Goal: Task Accomplishment & Management: Manage account settings

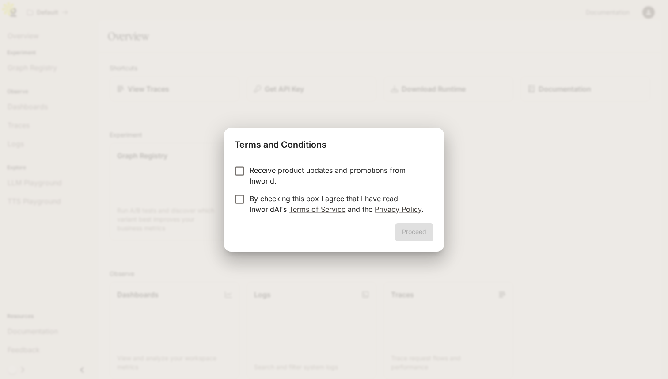
click at [271, 199] on p "By checking this box I agree that I have read InworldAI's Terms of Service and …" at bounding box center [338, 203] width 177 height 21
click at [407, 228] on button "Proceed" at bounding box center [414, 232] width 38 height 18
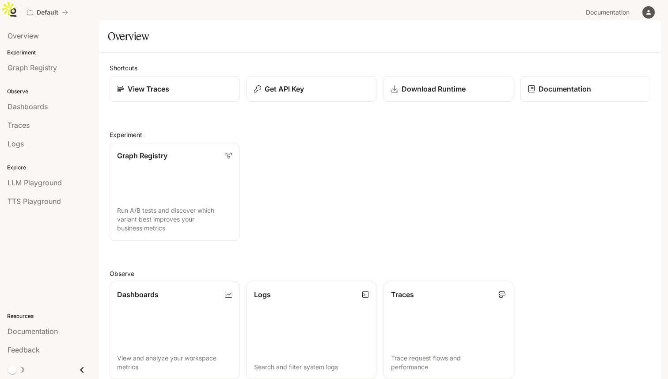
click at [68, 191] on li "LLM Playground" at bounding box center [49, 182] width 99 height 19
click at [75, 185] on div "LLM Playground" at bounding box center [50, 182] width 84 height 11
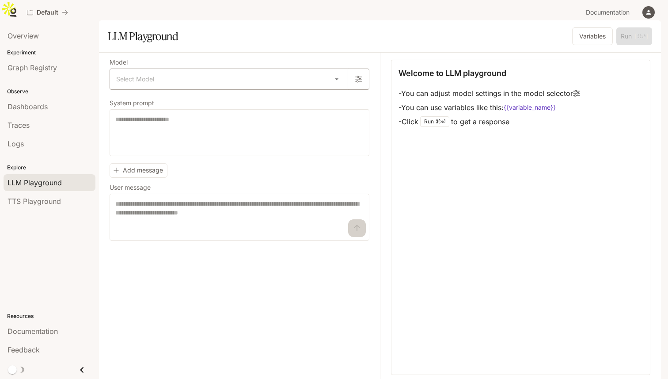
click at [218, 82] on body "Skip to main content Default Documentation Documentation Portal Overview Experi…" at bounding box center [334, 199] width 668 height 399
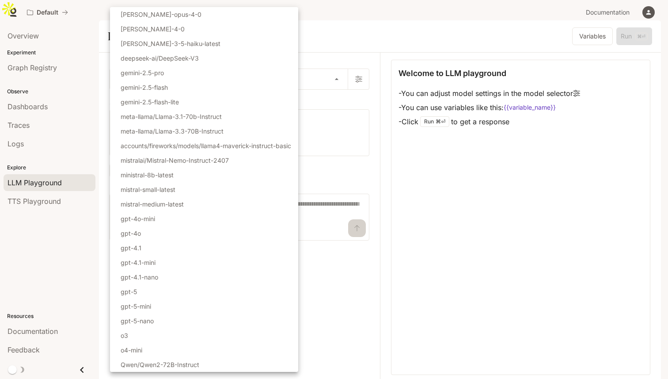
click at [331, 312] on div at bounding box center [334, 189] width 668 height 379
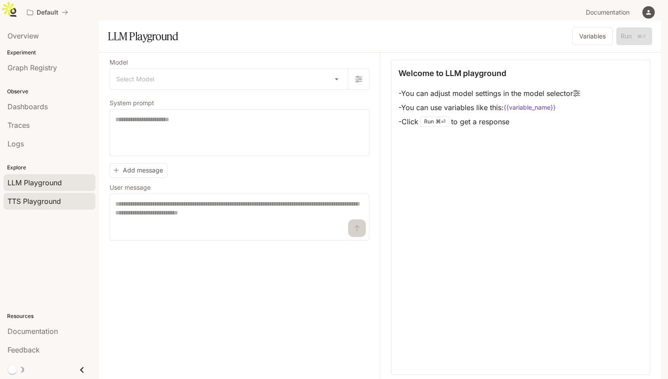
click at [51, 204] on span "TTS Playground" at bounding box center [34, 201] width 53 height 11
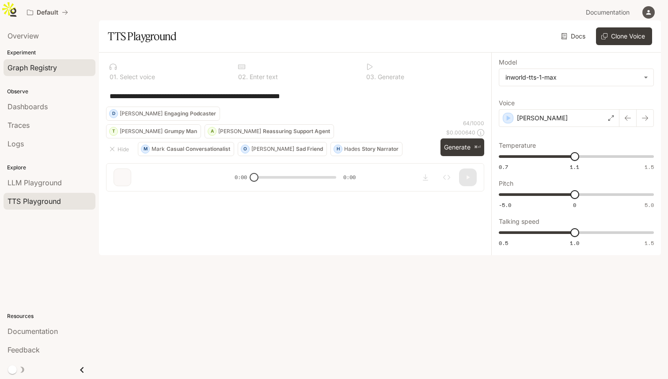
click at [30, 60] on link "Graph Registry" at bounding box center [50, 67] width 92 height 17
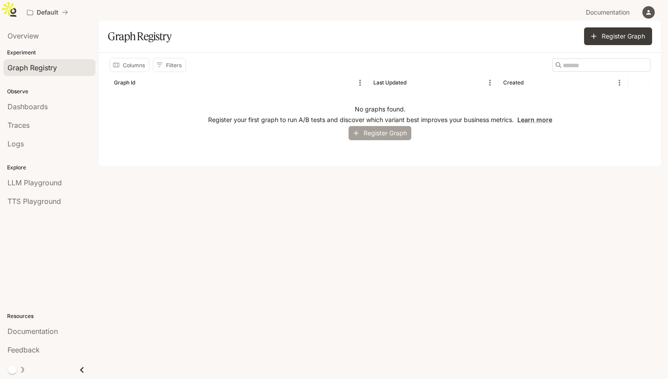
click at [375, 137] on button "Register Graph" at bounding box center [379, 133] width 63 height 15
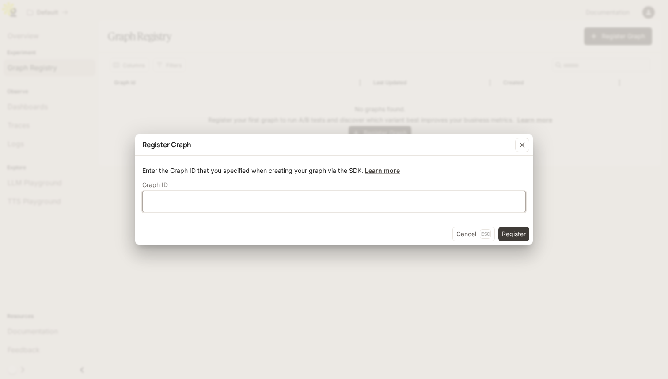
click at [341, 200] on input "text" at bounding box center [334, 201] width 382 height 9
type input "****"
click at [507, 237] on button "Register" at bounding box center [513, 234] width 31 height 14
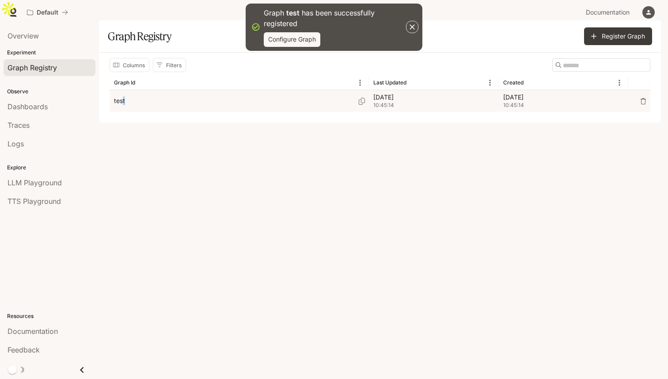
click at [124, 103] on p "test" at bounding box center [119, 100] width 11 height 9
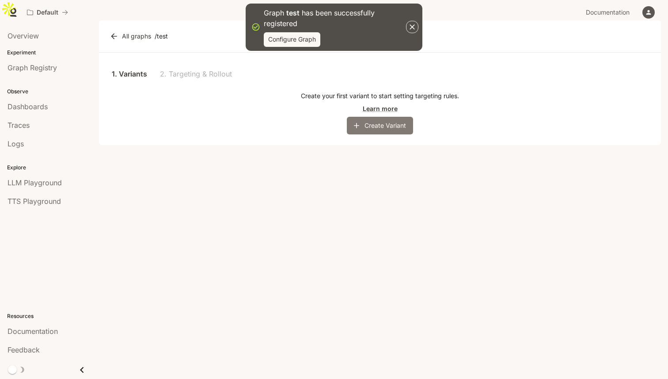
click at [374, 126] on button "Create Variant" at bounding box center [380, 126] width 66 height 18
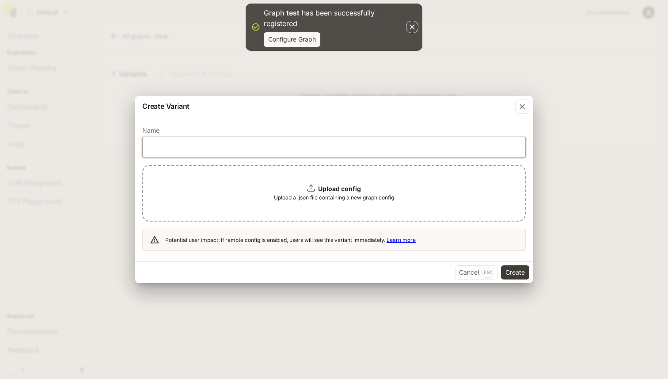
click at [337, 148] on input "text" at bounding box center [334, 146] width 382 height 9
type input "****"
click at [511, 270] on button "Create" at bounding box center [515, 272] width 28 height 14
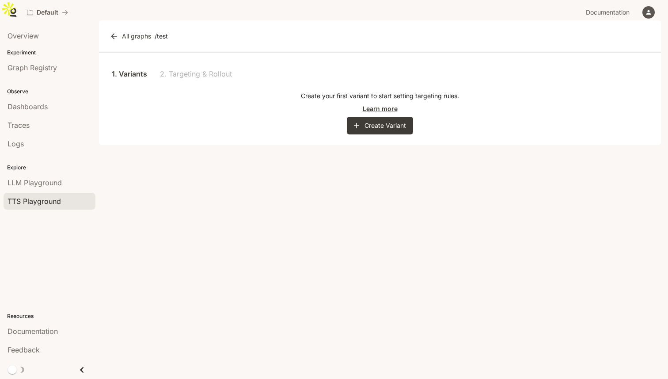
click at [40, 205] on span "TTS Playground" at bounding box center [34, 201] width 53 height 11
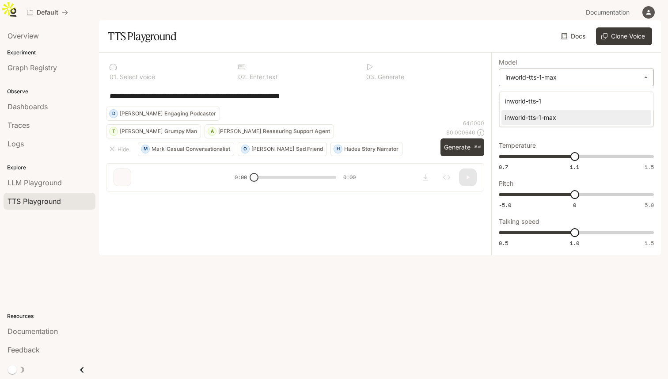
click at [585, 80] on body "**********" at bounding box center [334, 199] width 668 height 399
click at [549, 69] on div at bounding box center [334, 189] width 668 height 379
click at [553, 80] on body "**********" at bounding box center [334, 199] width 668 height 399
click at [553, 80] on div at bounding box center [334, 189] width 668 height 379
click at [556, 59] on div "**********" at bounding box center [576, 154] width 170 height 202
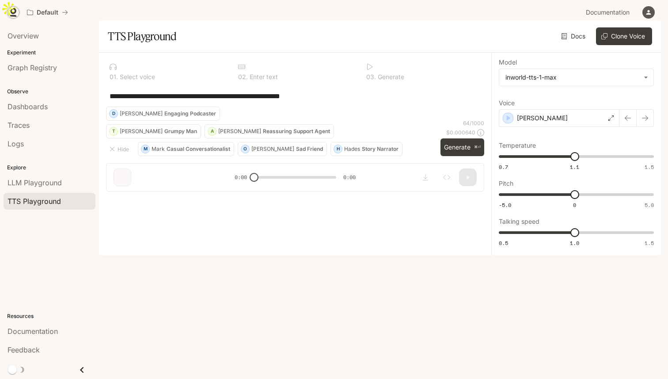
click at [14, 10] on icon at bounding box center [13, 12] width 9 height 9
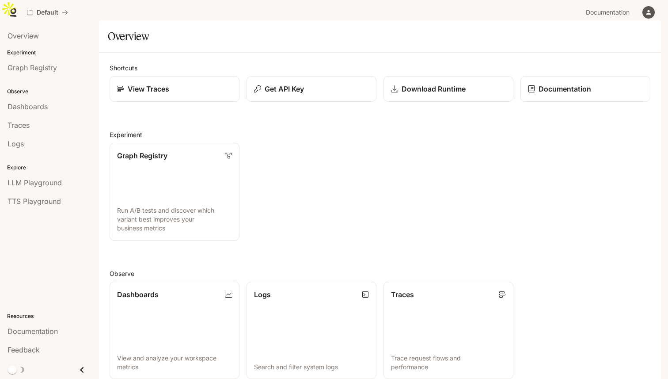
click at [645, 11] on icon "button" at bounding box center [648, 12] width 7 height 7
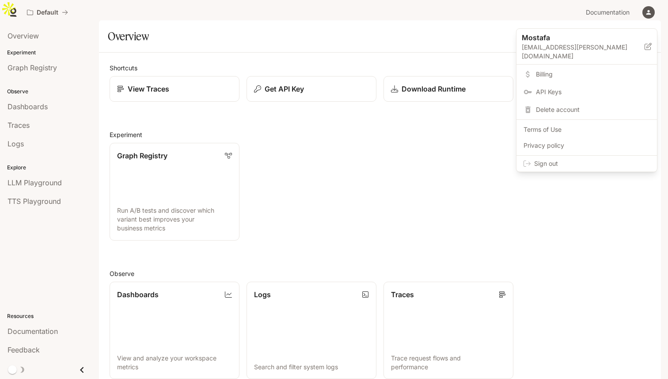
click at [601, 70] on span "Billing" at bounding box center [593, 74] width 114 height 9
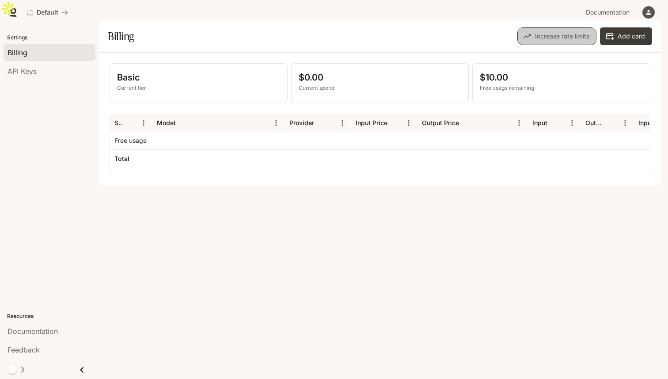
click at [547, 44] on button "Increase rate limits" at bounding box center [556, 36] width 79 height 18
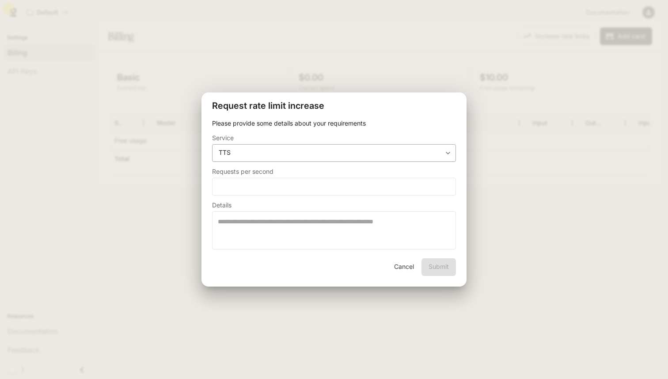
click at [341, 159] on div "**********" at bounding box center [334, 153] width 244 height 18
click at [446, 151] on body "**********" at bounding box center [334, 199] width 668 height 399
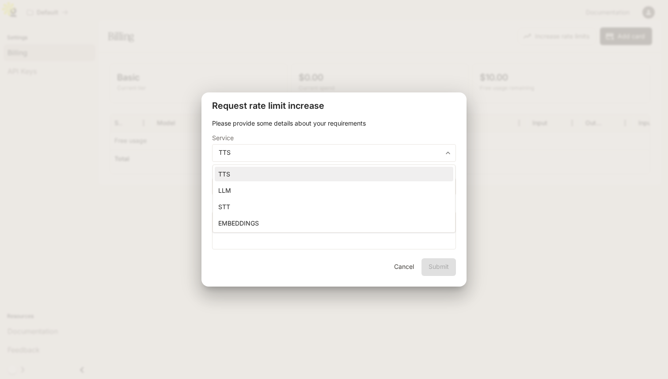
click at [446, 151] on div at bounding box center [334, 189] width 668 height 379
click at [283, 188] on input "*" at bounding box center [333, 186] width 243 height 9
type input "*"
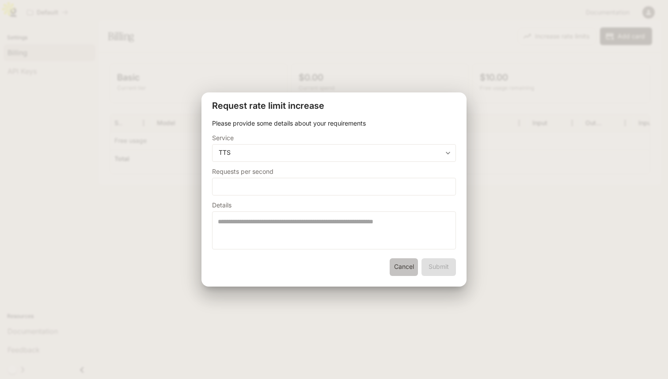
click at [406, 269] on button "Cancel" at bounding box center [404, 267] width 28 height 18
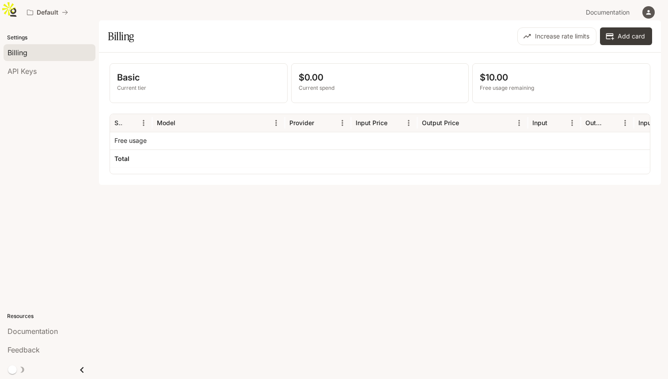
click at [208, 92] on p "Current tier" at bounding box center [198, 88] width 163 height 8
click at [132, 83] on p "Basic" at bounding box center [198, 77] width 163 height 13
click at [56, 72] on div "API Keys" at bounding box center [50, 71] width 84 height 11
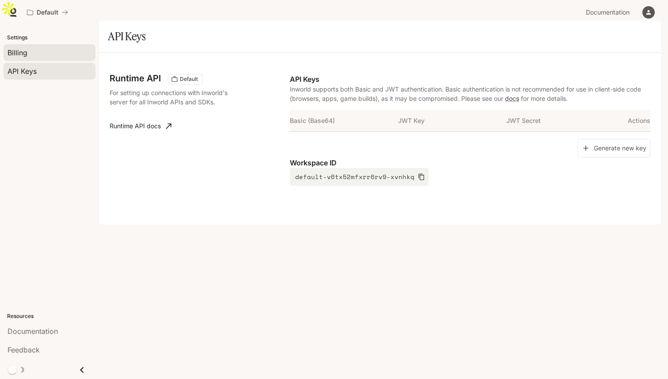
click at [35, 57] on div "Billing" at bounding box center [50, 52] width 84 height 11
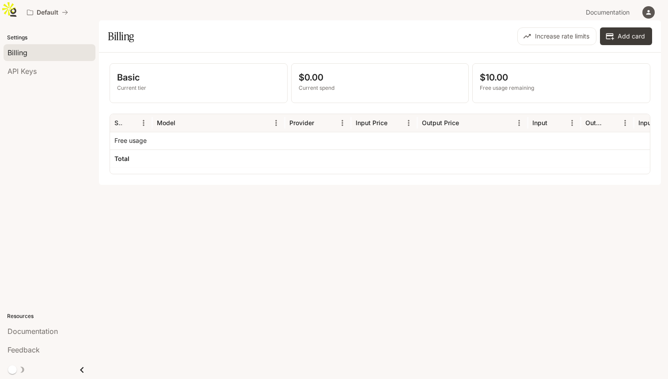
click at [338, 102] on div "$0.00 Current spend" at bounding box center [380, 83] width 177 height 39
click at [9, 11] on icon at bounding box center [13, 12] width 9 height 9
